Goal: Task Accomplishment & Management: Use online tool/utility

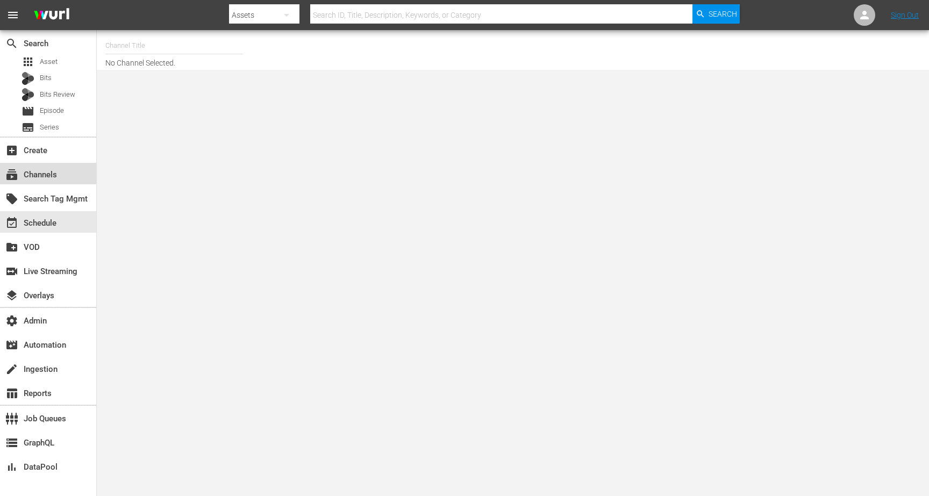
click at [54, 178] on div "subscriptions Channels" at bounding box center [30, 173] width 60 height 10
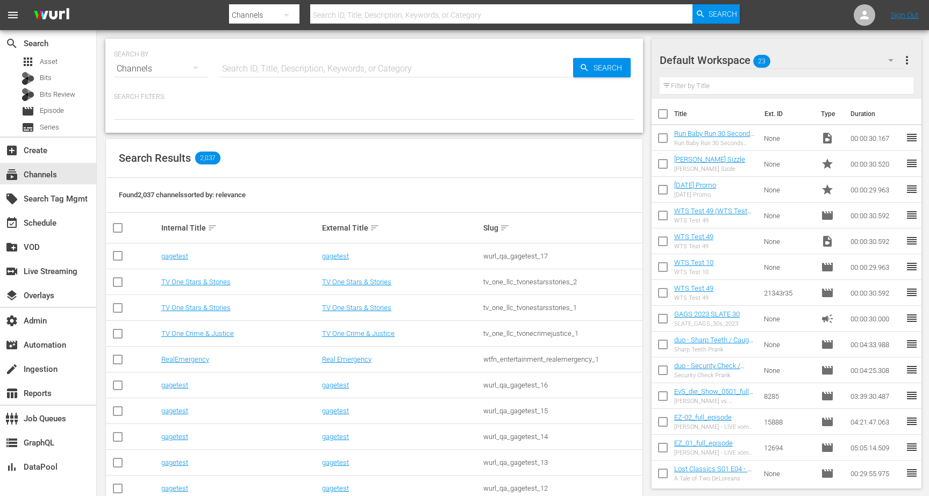
click at [255, 65] on input "text" at bounding box center [396, 69] width 354 height 26
type input "amazon"
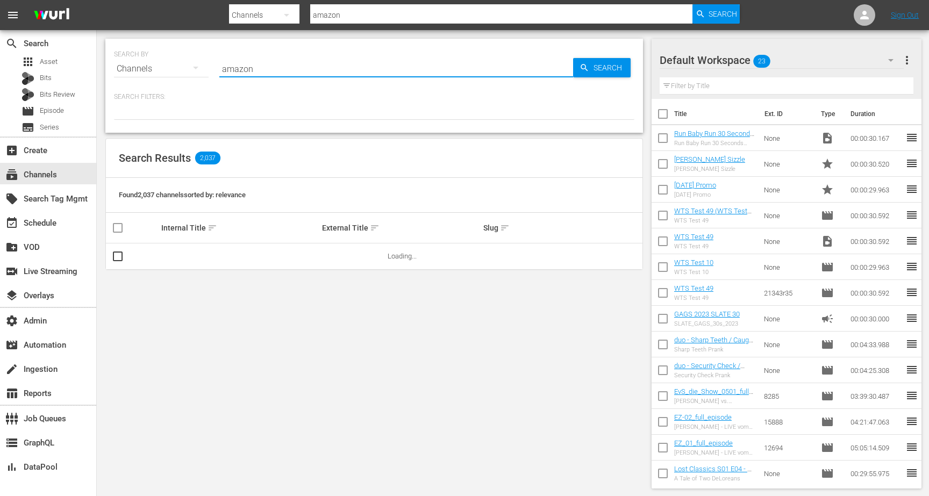
type input "amazon"
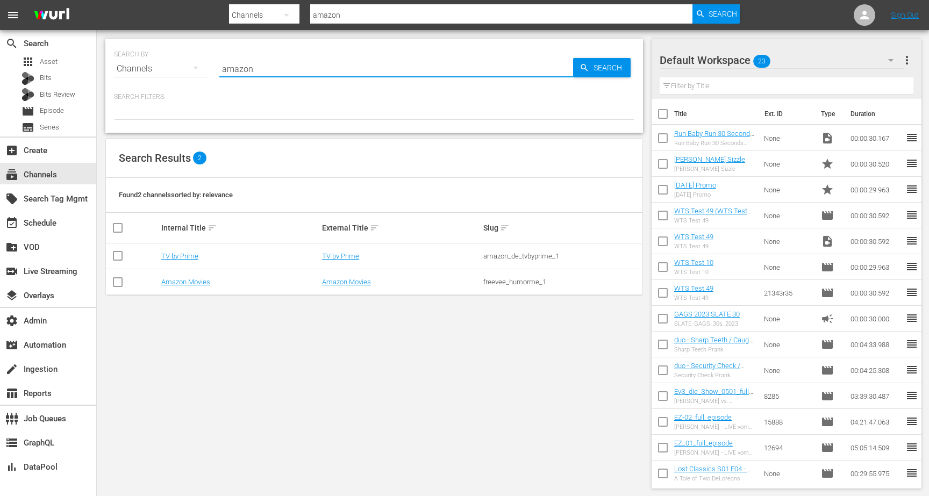
click at [179, 251] on td "TV by Prime" at bounding box center [240, 257] width 161 height 26
click at [179, 252] on link "TV by Prime" at bounding box center [179, 256] width 37 height 8
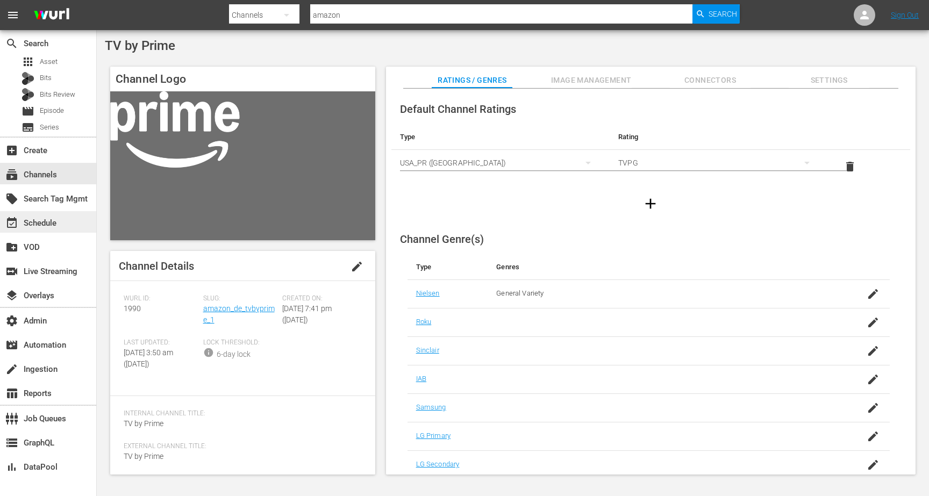
click at [59, 227] on div "event_available Schedule" at bounding box center [48, 222] width 96 height 22
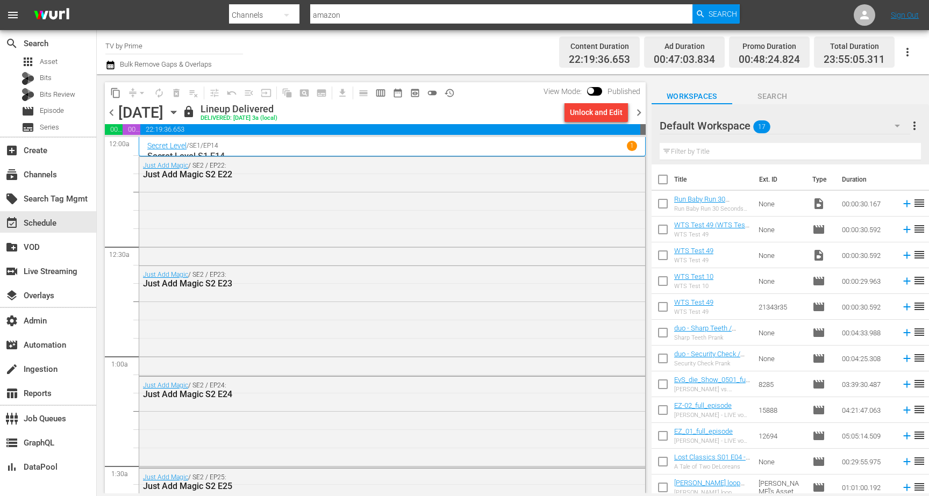
click at [641, 115] on span "chevron_right" at bounding box center [638, 112] width 13 height 13
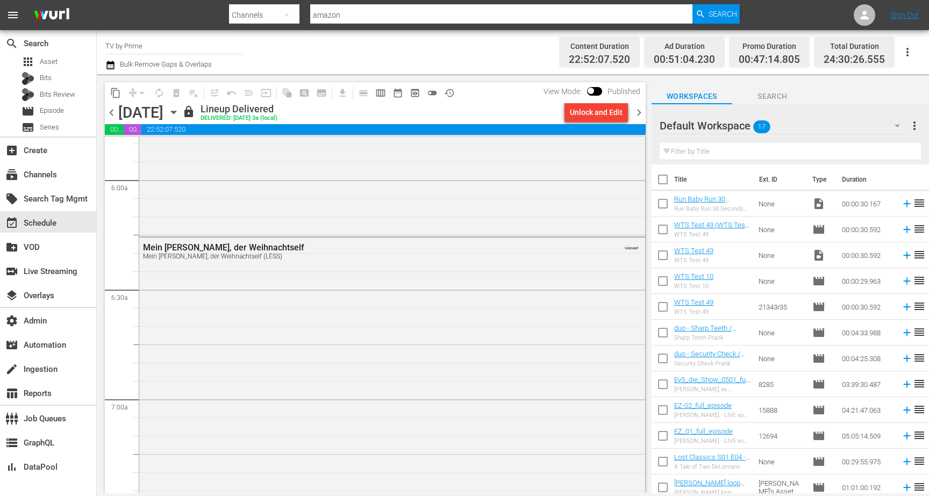
scroll to position [1265, 0]
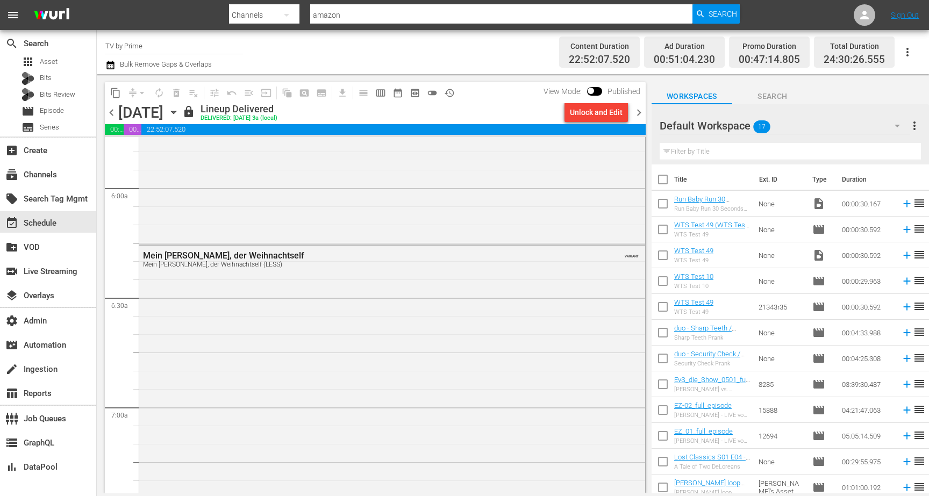
click at [595, 201] on div "[PERSON_NAME] Called Birdy (Comedy, Adventure)" at bounding box center [392, 33] width 506 height 419
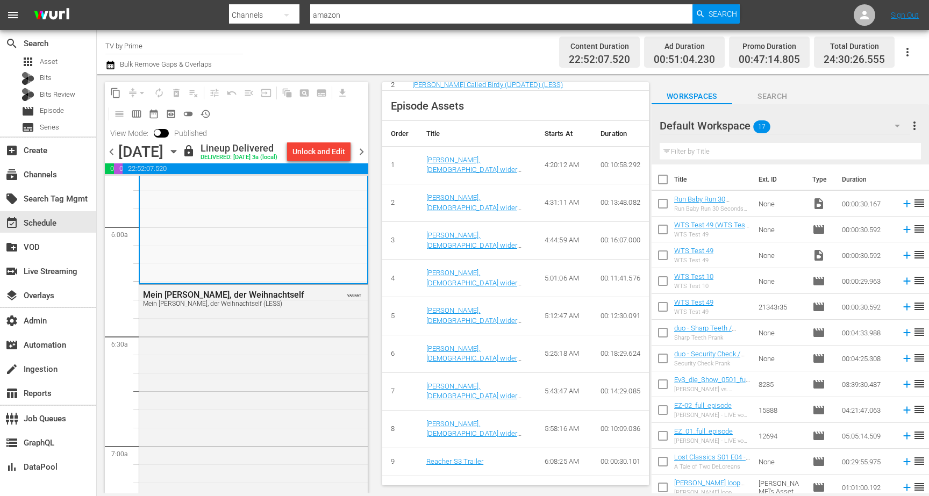
scroll to position [554, 0]
